Goal: Information Seeking & Learning: Learn about a topic

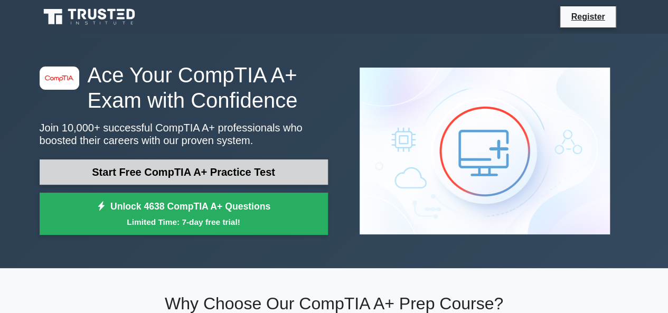
click at [227, 166] on link "Start Free CompTIA A+ Practice Test" at bounding box center [184, 172] width 288 height 25
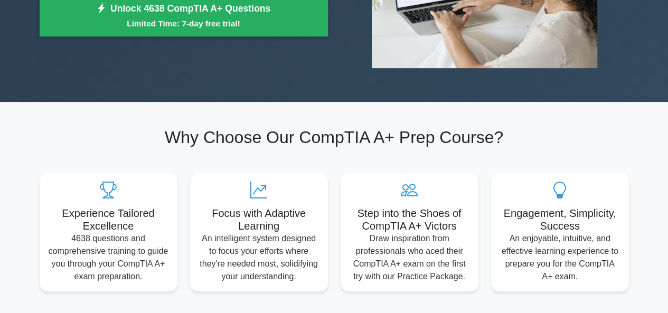
scroll to position [232, 0]
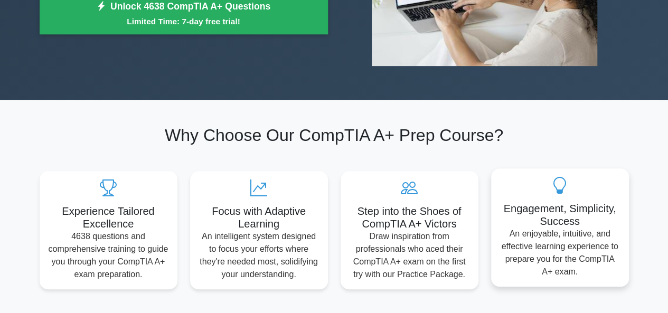
click at [562, 252] on p "An enjoyable, intuitive, and effective learning experience to prepare you for t…" at bounding box center [560, 253] width 121 height 51
click at [564, 219] on h5 "Engagement, Simplicity, Success" at bounding box center [560, 214] width 121 height 25
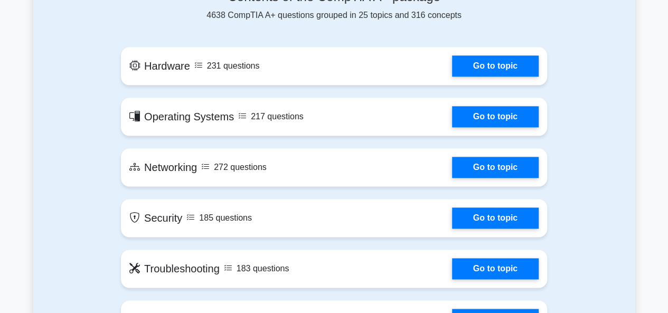
scroll to position [613, 0]
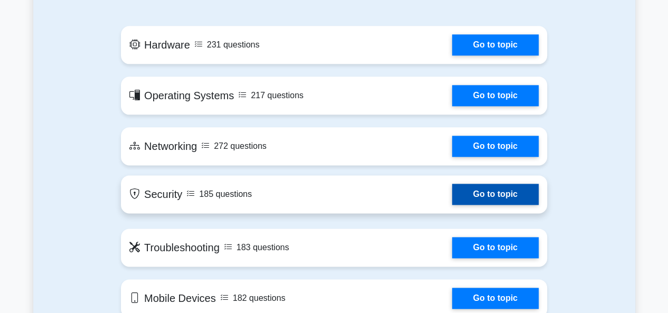
click at [502, 198] on link "Go to topic" at bounding box center [495, 194] width 87 height 21
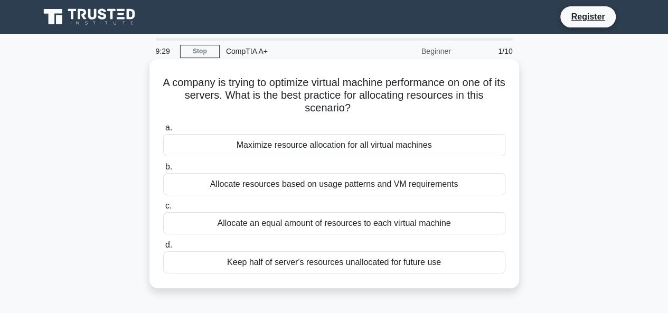
click at [374, 187] on div "Allocate resources based on usage patterns and VM requirements" at bounding box center [334, 184] width 342 height 22
click at [163, 171] on input "b. Allocate resources based on usage patterns and VM requirements" at bounding box center [163, 167] width 0 height 7
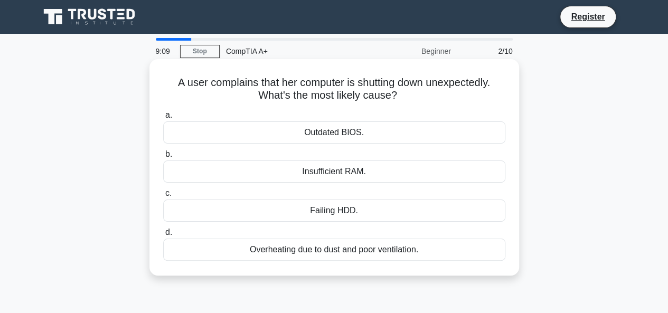
click at [343, 133] on div "Outdated BIOS." at bounding box center [334, 132] width 342 height 22
click at [163, 119] on input "a. Outdated BIOS." at bounding box center [163, 115] width 0 height 7
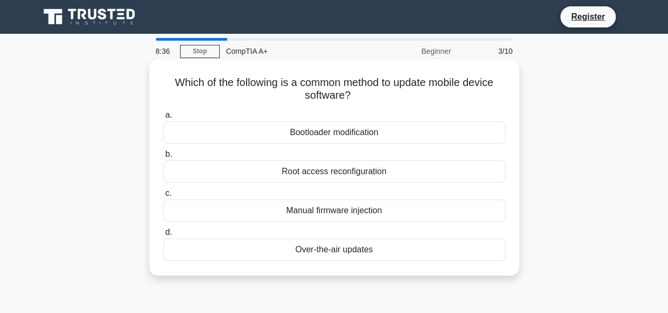
click at [367, 210] on div "Manual firmware injection" at bounding box center [334, 211] width 342 height 22
click at [163, 197] on input "c. Manual firmware injection" at bounding box center [163, 193] width 0 height 7
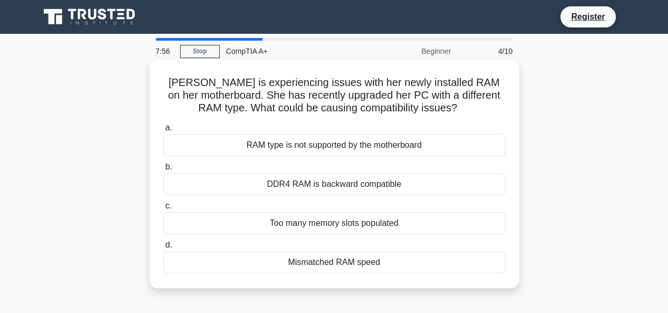
click at [376, 146] on div "RAM type is not supported by the motherboard" at bounding box center [334, 145] width 342 height 22
click at [163, 132] on input "a. RAM type is not supported by the motherboard" at bounding box center [163, 128] width 0 height 7
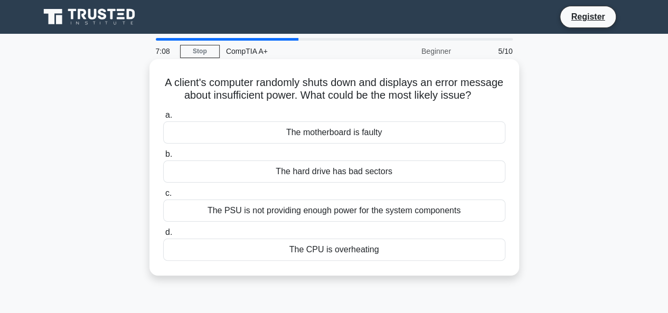
click at [325, 261] on div "The CPU is overheating" at bounding box center [334, 250] width 342 height 22
click at [163, 236] on input "d. The CPU is overheating" at bounding box center [163, 232] width 0 height 7
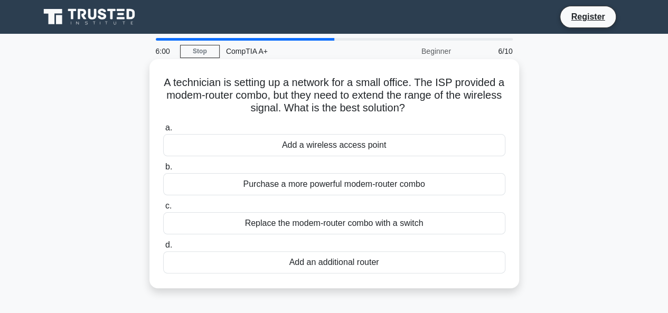
click at [367, 151] on div "Add a wireless access point" at bounding box center [334, 145] width 342 height 22
click at [163, 132] on input "a. Add a wireless access point" at bounding box center [163, 128] width 0 height 7
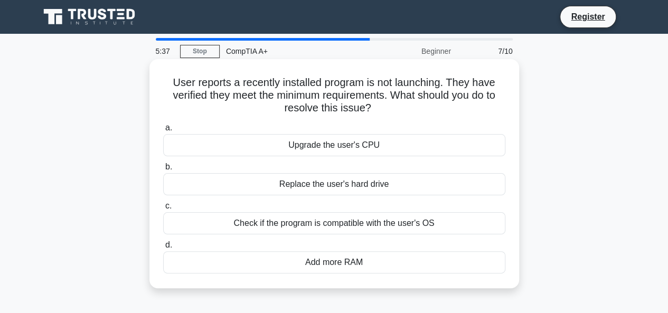
click at [377, 225] on div "Check if the program is compatible with the user's OS" at bounding box center [334, 223] width 342 height 22
click at [163, 210] on input "c. Check if the program is compatible with the user's OS" at bounding box center [163, 206] width 0 height 7
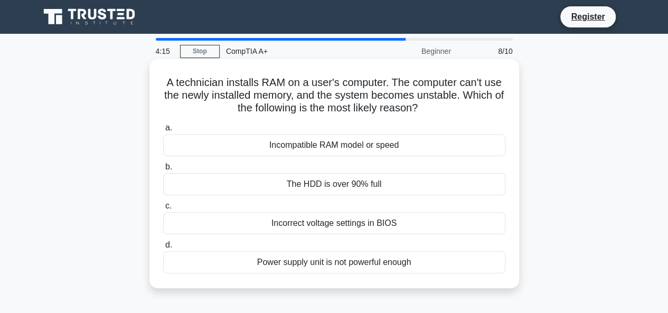
click at [357, 144] on div "Incompatible RAM model or speed" at bounding box center [334, 145] width 342 height 22
click at [163, 132] on input "a. Incompatible RAM model or speed" at bounding box center [163, 128] width 0 height 7
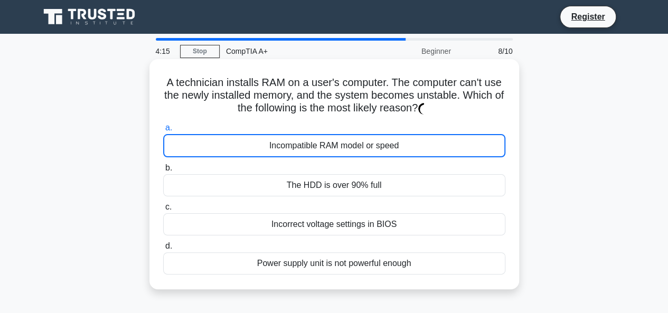
click at [357, 144] on div "Incompatible RAM model or speed" at bounding box center [334, 145] width 342 height 23
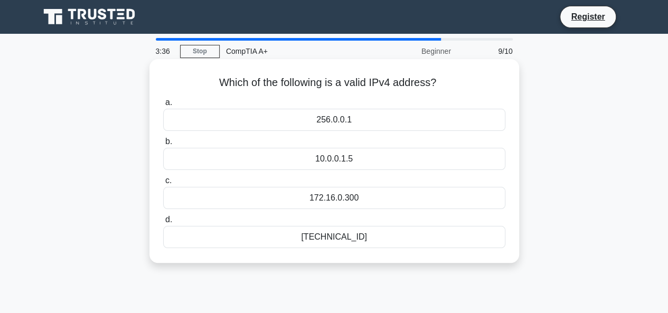
click at [332, 238] on div "192.168.0.1" at bounding box center [334, 237] width 342 height 22
click at [163, 223] on input "d. 192.168.0.1" at bounding box center [163, 220] width 0 height 7
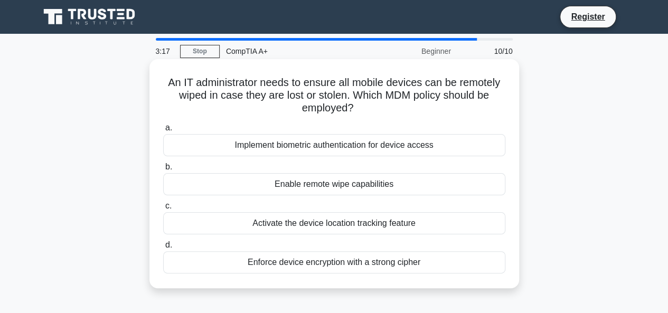
click at [298, 222] on div "Activate the device location tracking feature" at bounding box center [334, 223] width 342 height 22
click at [163, 210] on input "c. Activate the device location tracking feature" at bounding box center [163, 206] width 0 height 7
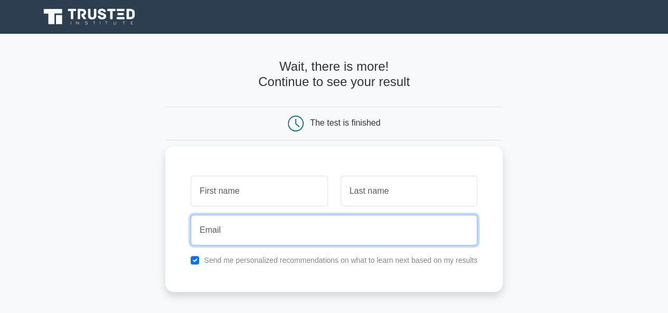
click at [272, 232] on input "email" at bounding box center [334, 230] width 287 height 31
type input "Madingomalok@gmail.com"
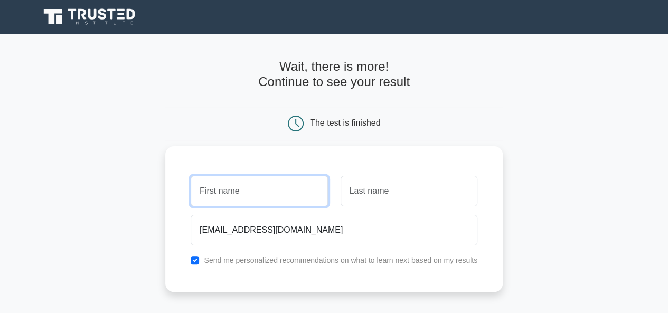
click at [256, 189] on input "text" at bounding box center [259, 191] width 137 height 31
type input "[PERSON_NAME]"
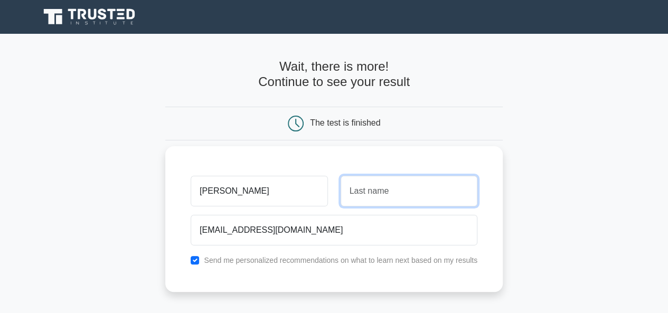
click at [404, 193] on input "text" at bounding box center [409, 191] width 137 height 31
type input "Malok"
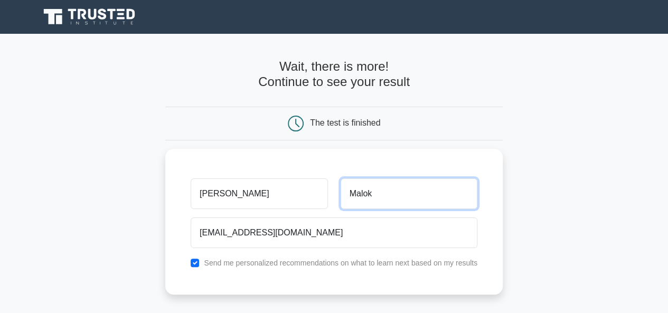
scroll to position [216, 0]
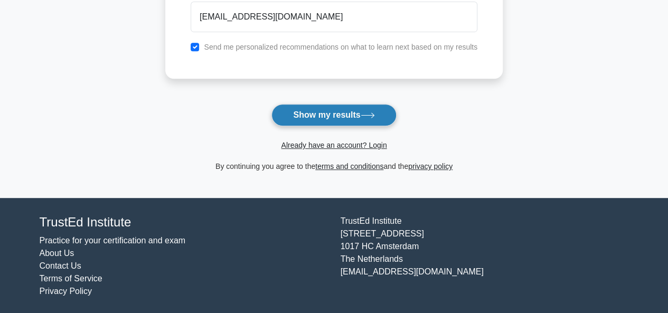
click at [350, 117] on button "Show my results" at bounding box center [334, 115] width 125 height 22
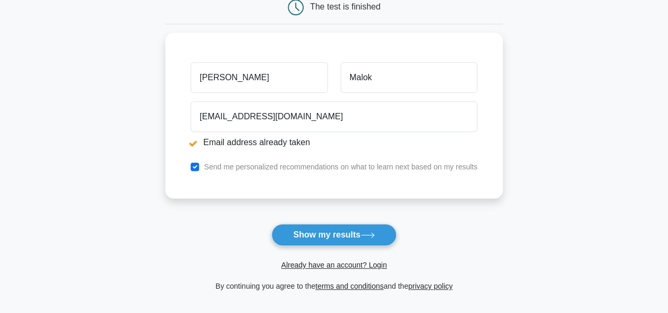
scroll to position [176, 0]
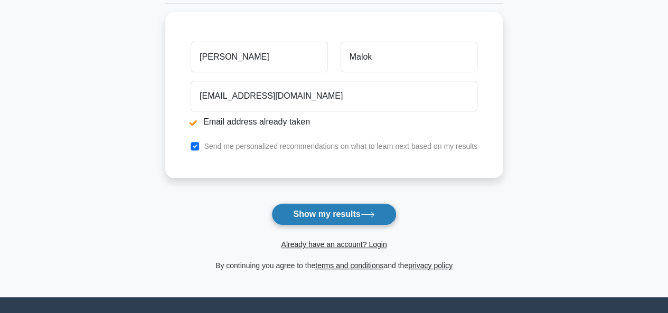
click at [365, 212] on icon at bounding box center [368, 215] width 14 height 6
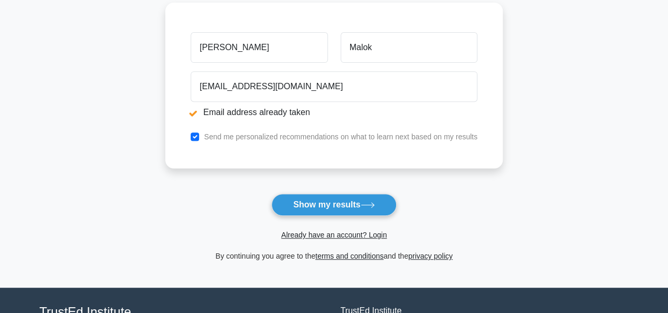
scroll to position [190, 0]
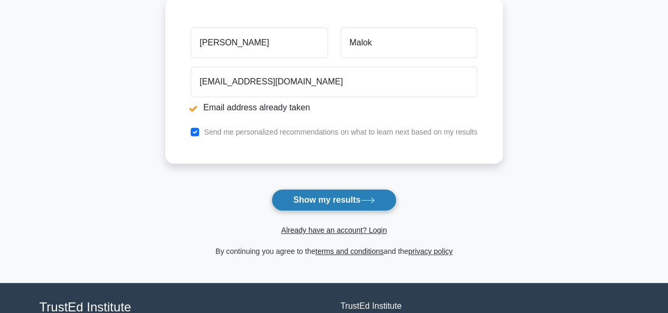
click at [372, 202] on icon at bounding box center [368, 201] width 14 height 6
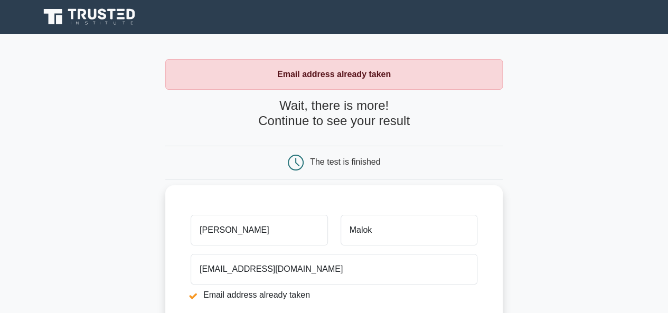
click at [298, 215] on input "Abraham Mading" at bounding box center [259, 230] width 137 height 31
click at [366, 228] on input "Malok" at bounding box center [409, 230] width 137 height 31
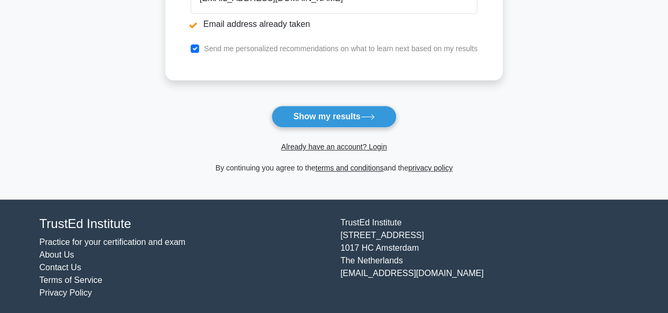
scroll to position [275, 0]
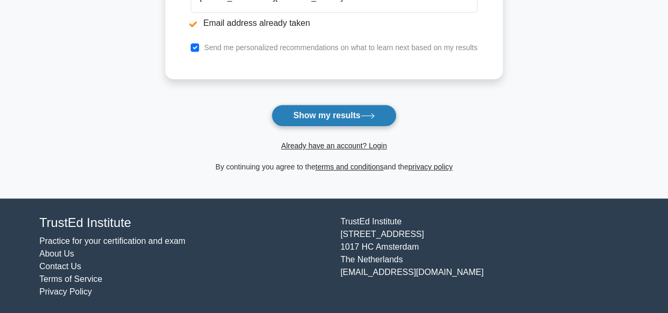
click at [351, 109] on button "Show my results" at bounding box center [334, 116] width 125 height 22
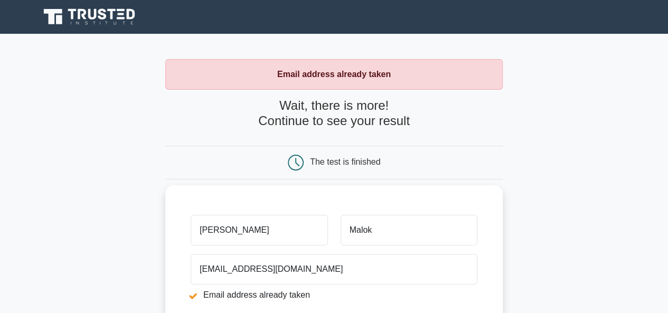
click at [272, 229] on input "Abraham Mading" at bounding box center [259, 230] width 137 height 31
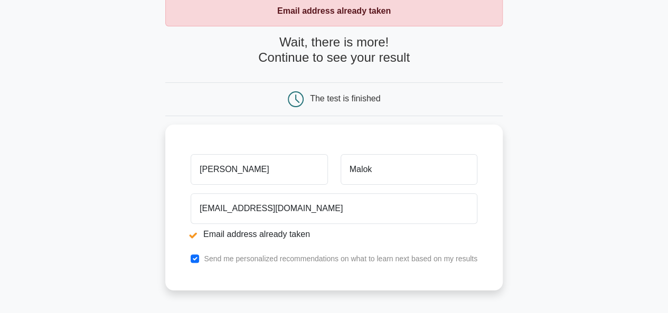
scroll to position [85, 0]
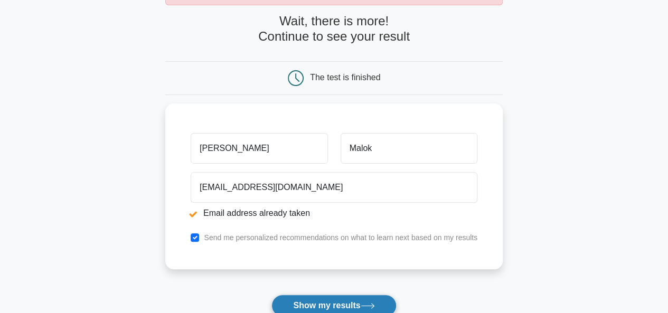
type input "[PERSON_NAME]"
click at [357, 299] on button "Show my results" at bounding box center [334, 306] width 125 height 22
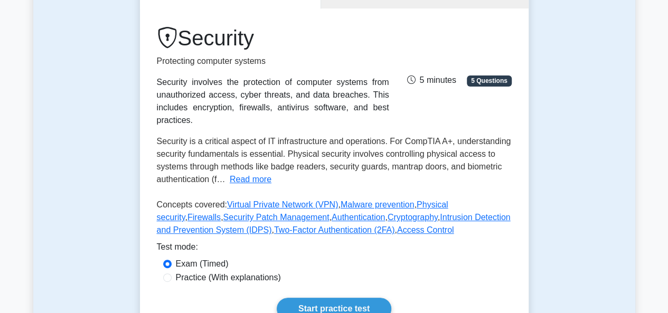
scroll to position [148, 0]
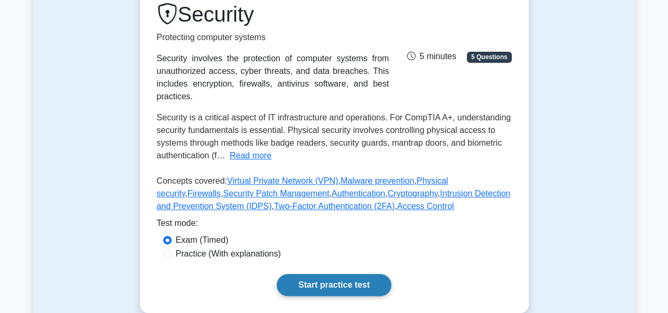
click at [362, 283] on link "Start practice test" at bounding box center [334, 285] width 115 height 22
